Goal: Task Accomplishment & Management: Use online tool/utility

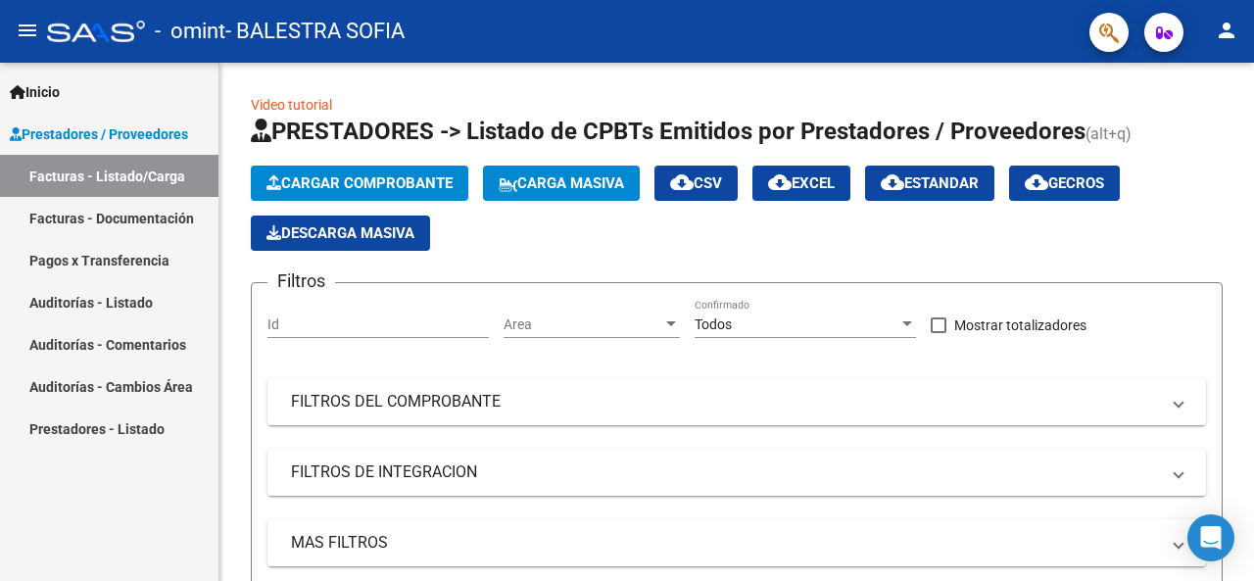
click at [139, 222] on link "Facturas - Documentación" at bounding box center [109, 218] width 218 height 42
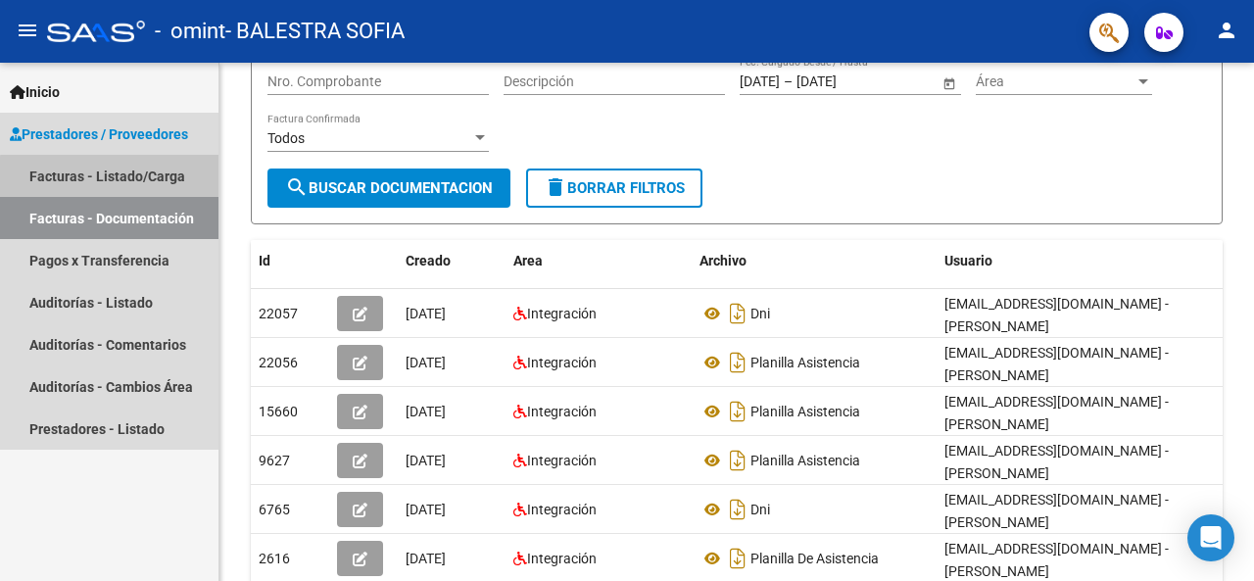
click at [168, 181] on link "Facturas - Listado/Carga" at bounding box center [109, 176] width 218 height 42
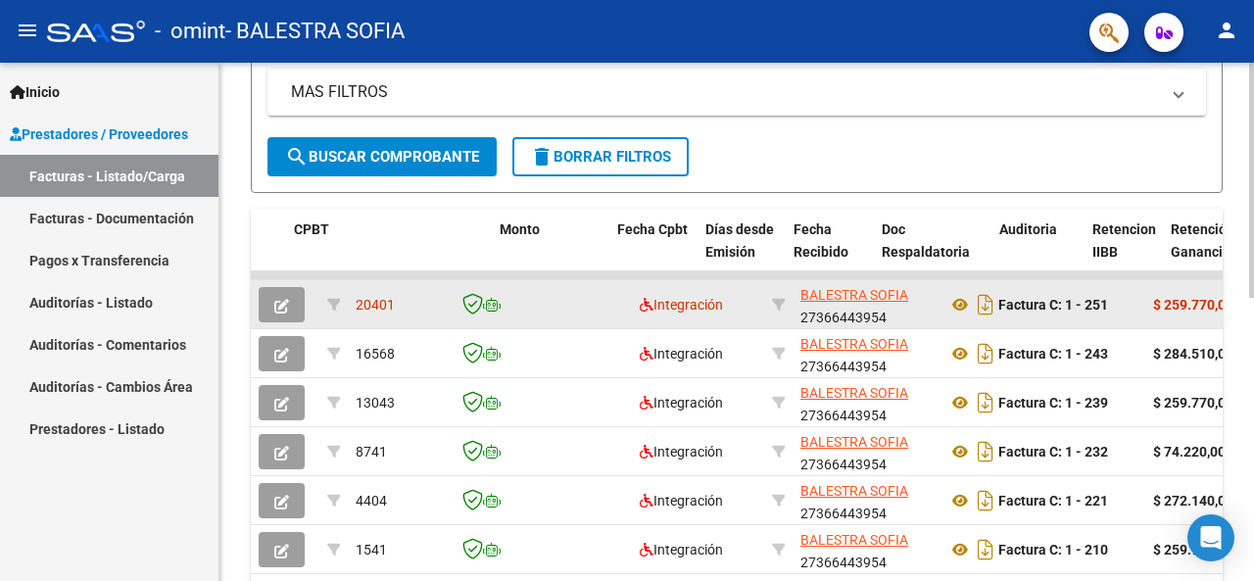
scroll to position [0, 655]
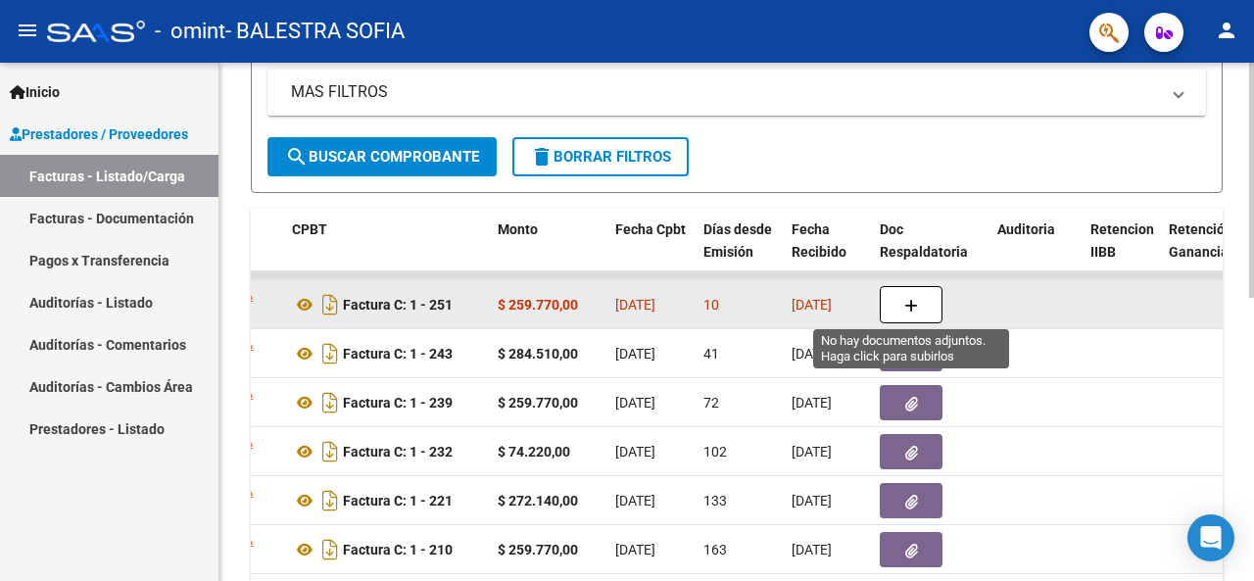
click at [913, 306] on icon "button" at bounding box center [911, 306] width 14 height 15
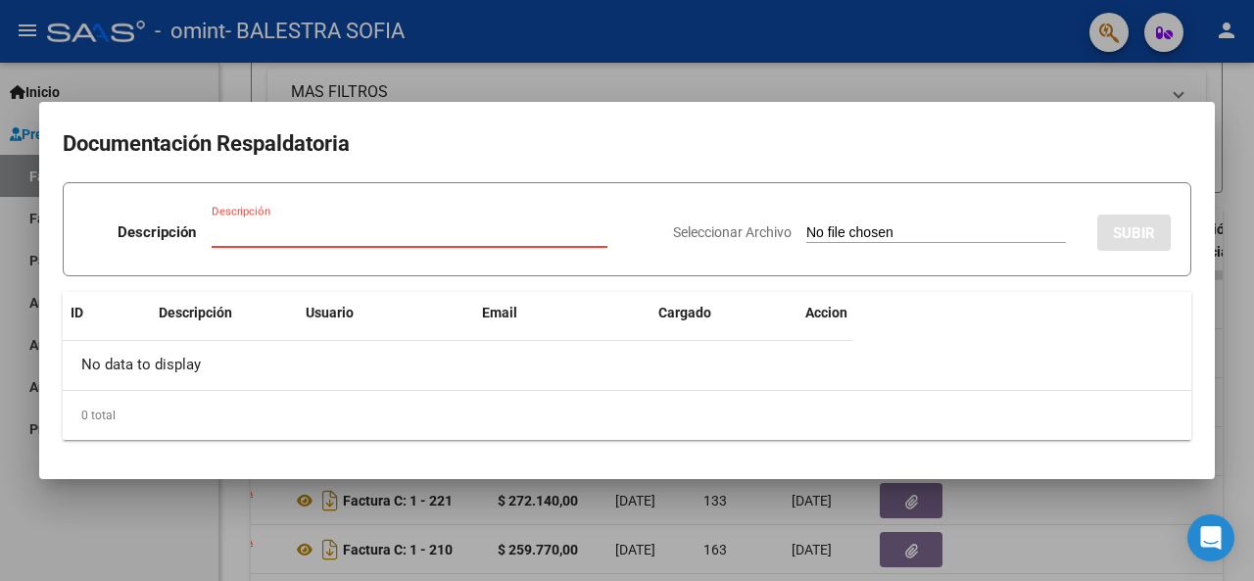
click at [809, 230] on input "Seleccionar Archivo" at bounding box center [936, 233] width 260 height 19
type input "C:\fakepath\Agosto [PERSON_NAME].pdf"
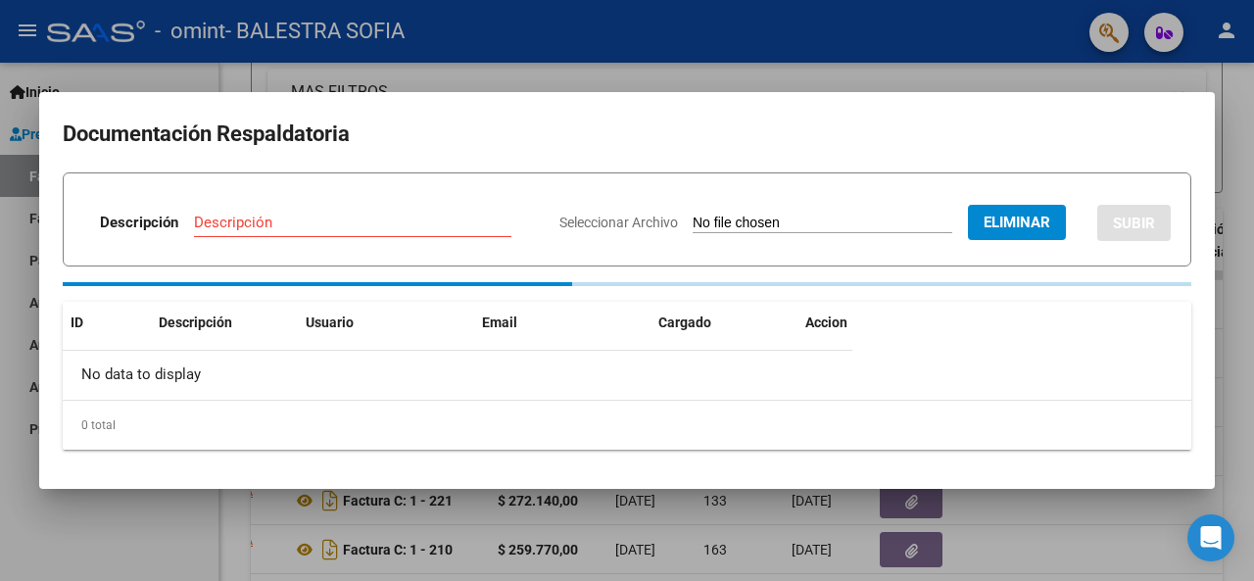
click at [323, 228] on input "Descripción" at bounding box center [352, 223] width 317 height 18
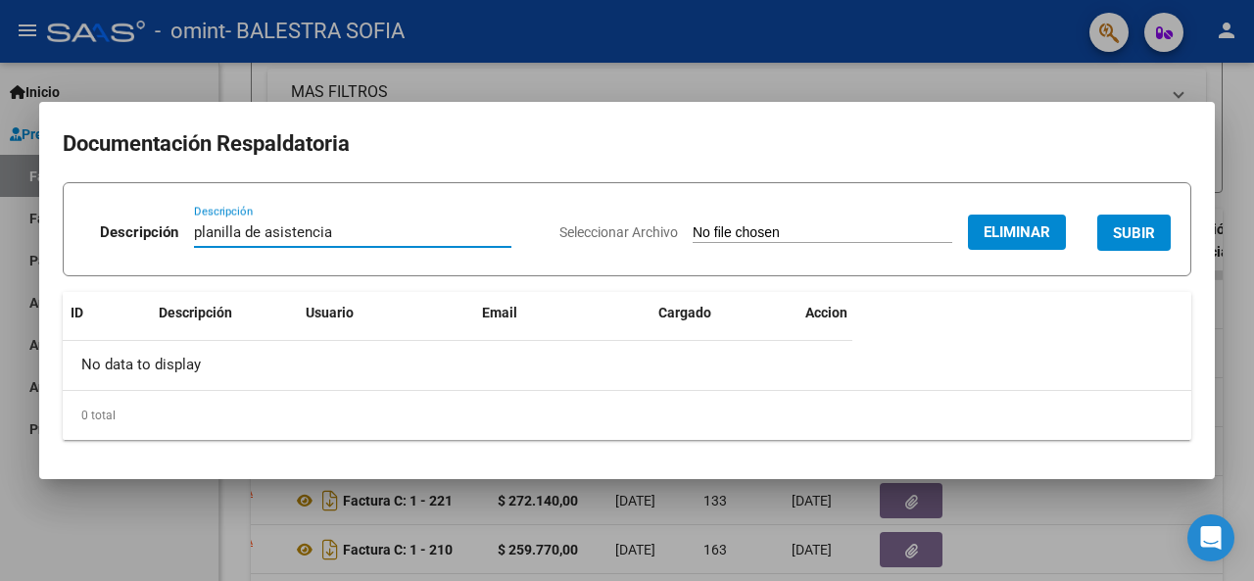
type input "planilla de asistencia"
click at [1144, 236] on span "SUBIR" at bounding box center [1134, 233] width 42 height 18
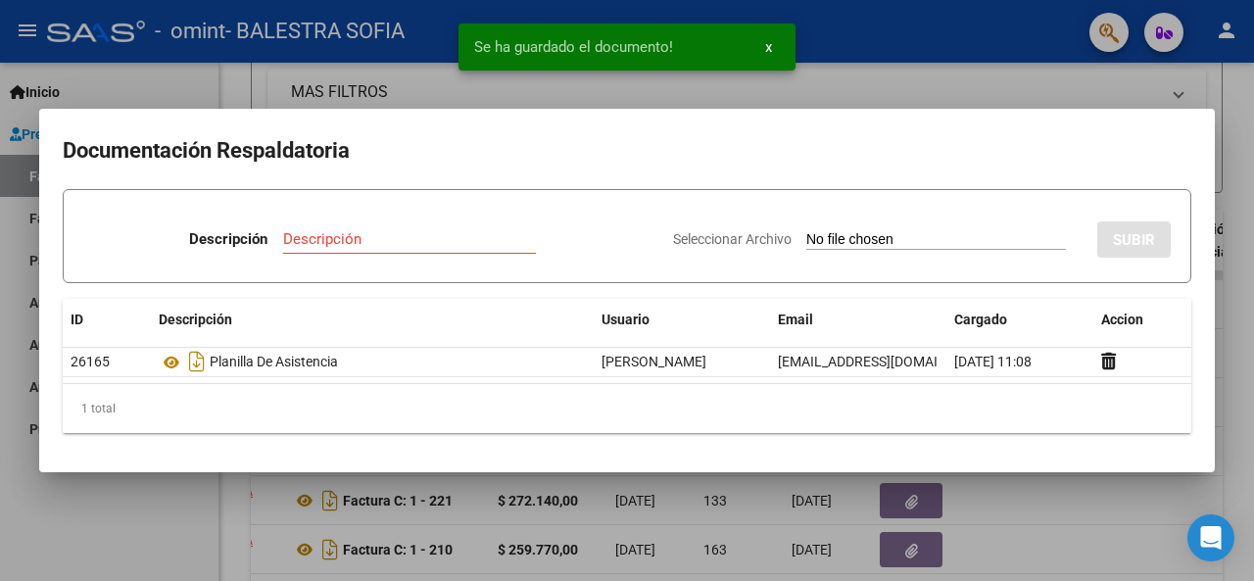
click at [1079, 531] on div at bounding box center [627, 290] width 1254 height 581
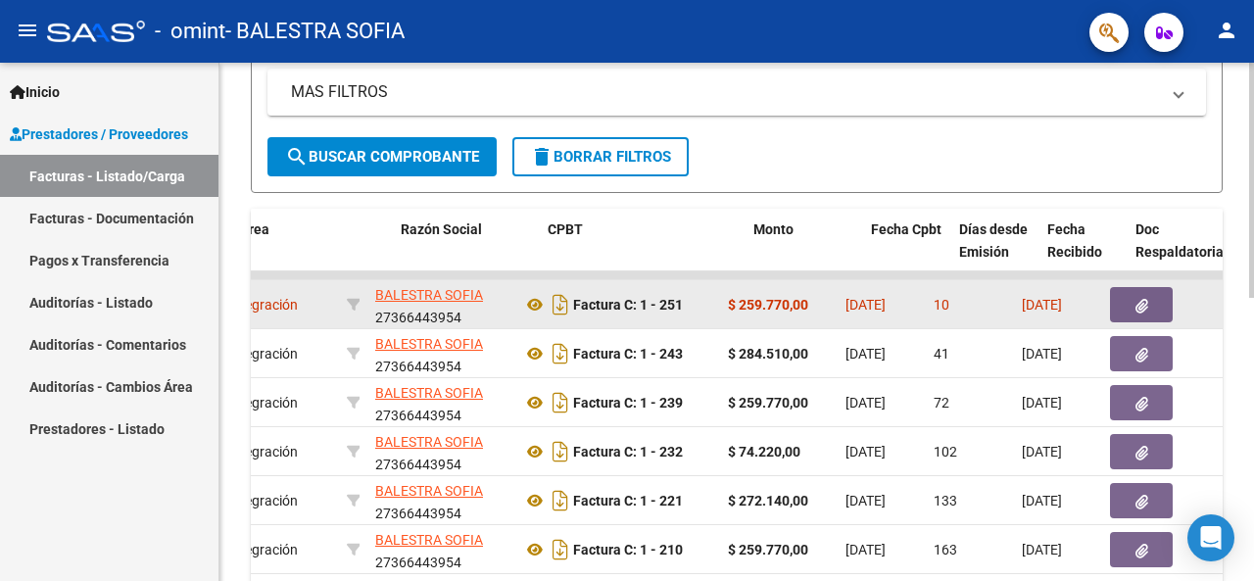
scroll to position [0, 399]
